Goal: Transaction & Acquisition: Book appointment/travel/reservation

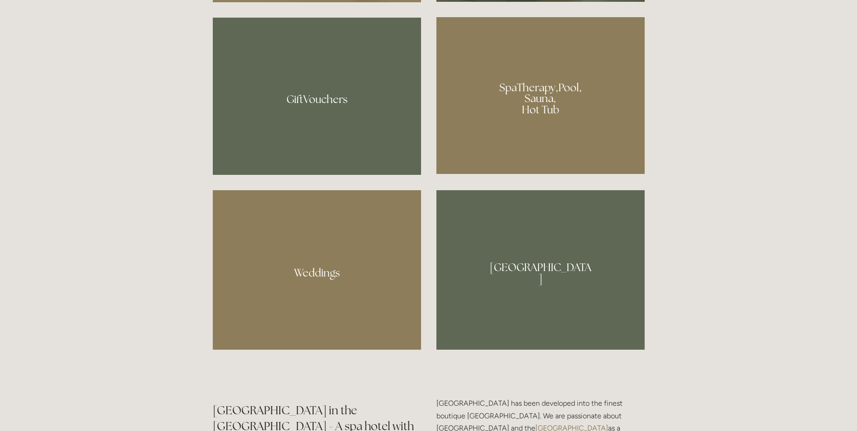
scroll to position [797, 0]
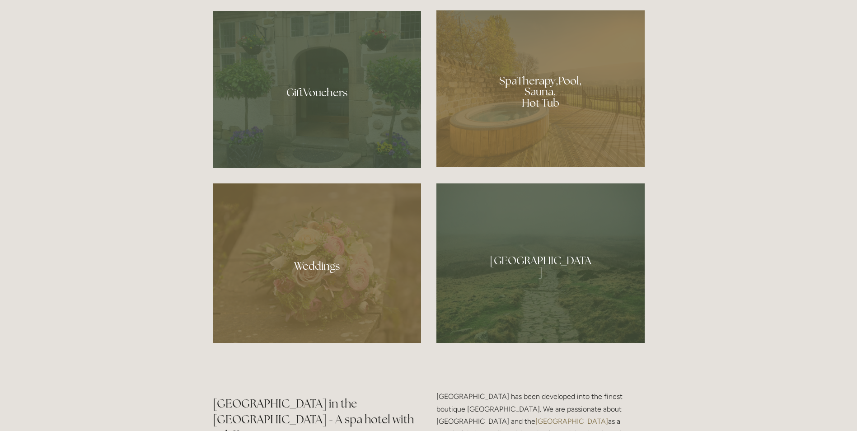
click at [560, 88] on div at bounding box center [541, 88] width 208 height 157
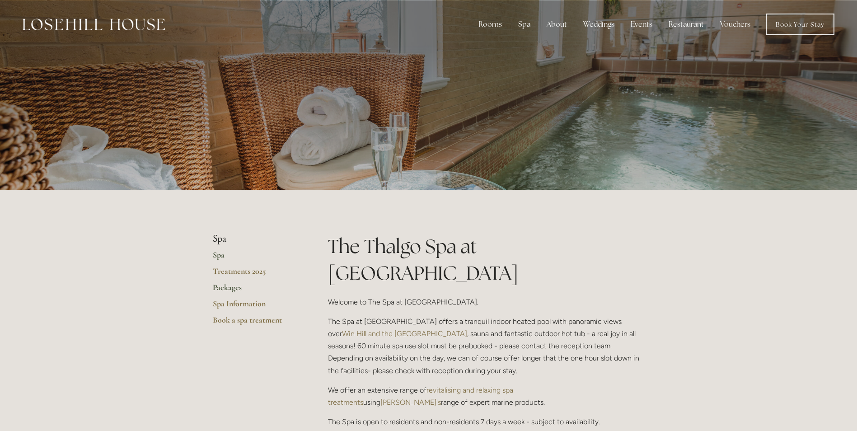
click at [231, 287] on link "Packages" at bounding box center [256, 290] width 86 height 16
